Goal: Find specific page/section: Find specific page/section

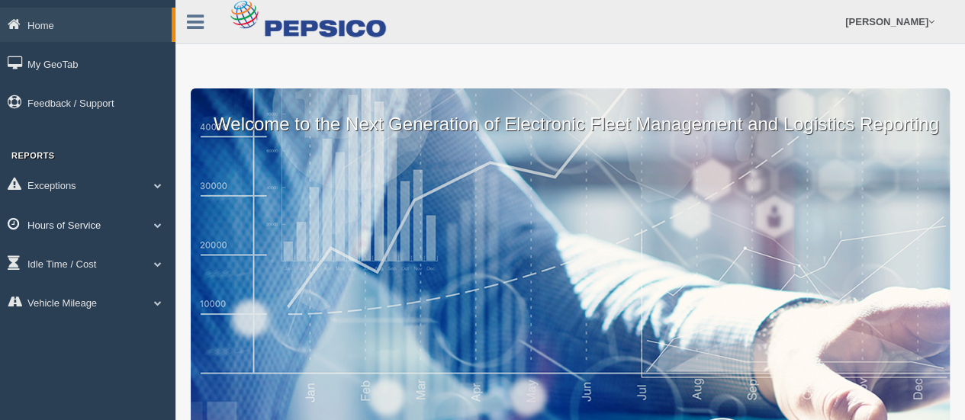
click at [78, 234] on link "Hours of Service" at bounding box center [88, 225] width 176 height 34
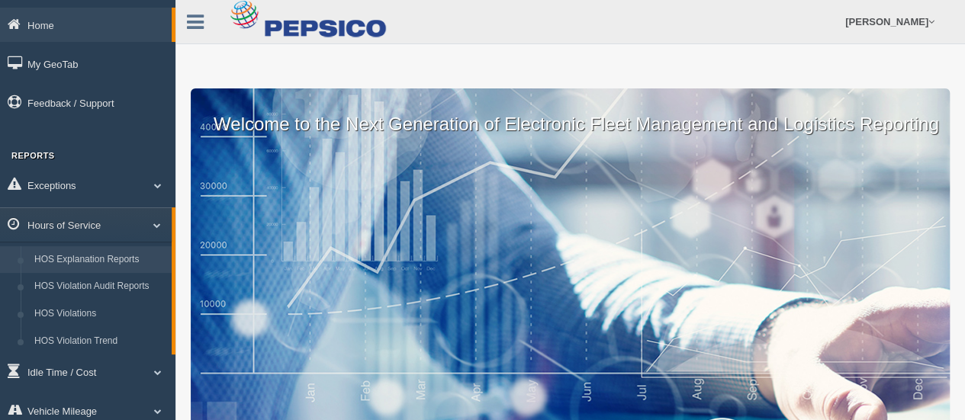
click at [93, 265] on link "HOS Explanation Reports" at bounding box center [99, 259] width 144 height 27
